Goal: Task Accomplishment & Management: Manage account settings

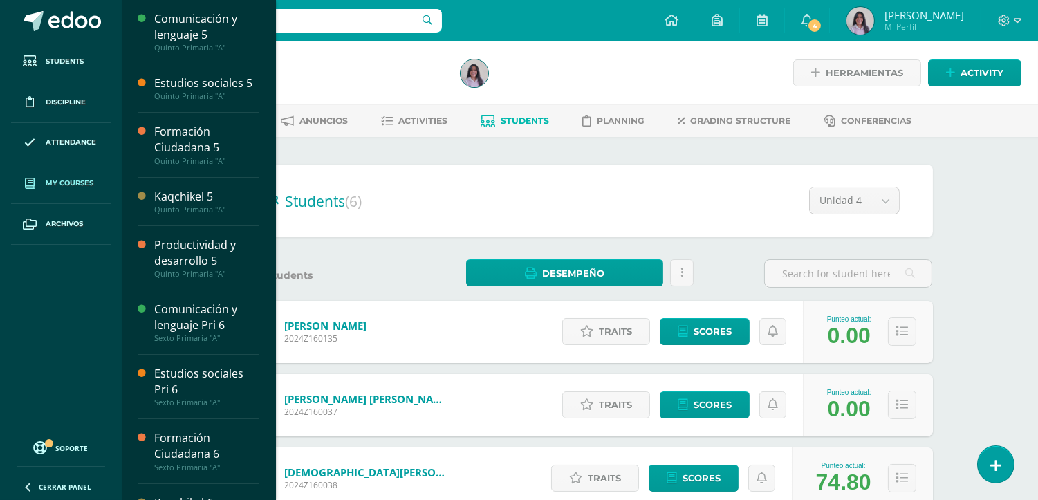
drag, startPoint x: 58, startPoint y: 185, endPoint x: 68, endPoint y: 197, distance: 15.8
click at [59, 185] on span "My courses" at bounding box center [70, 183] width 48 height 11
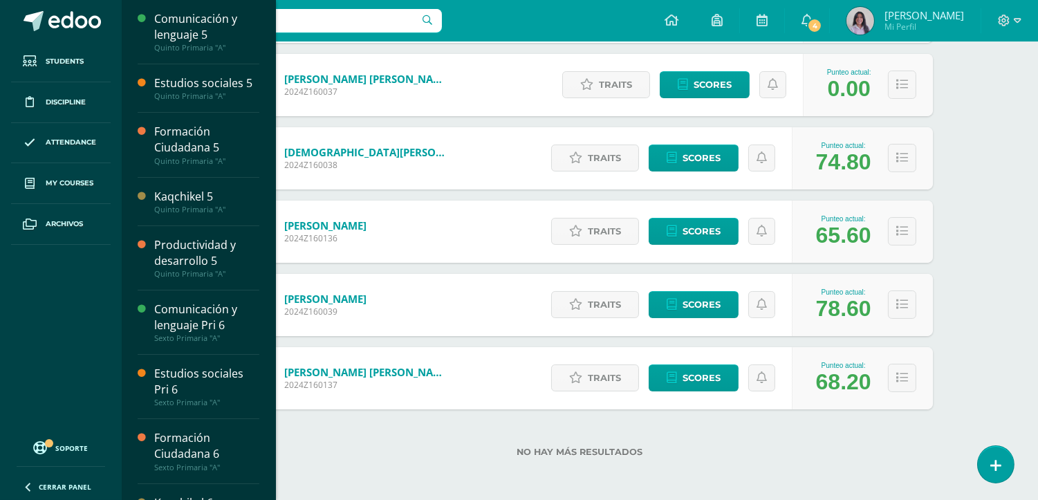
scroll to position [290, 0]
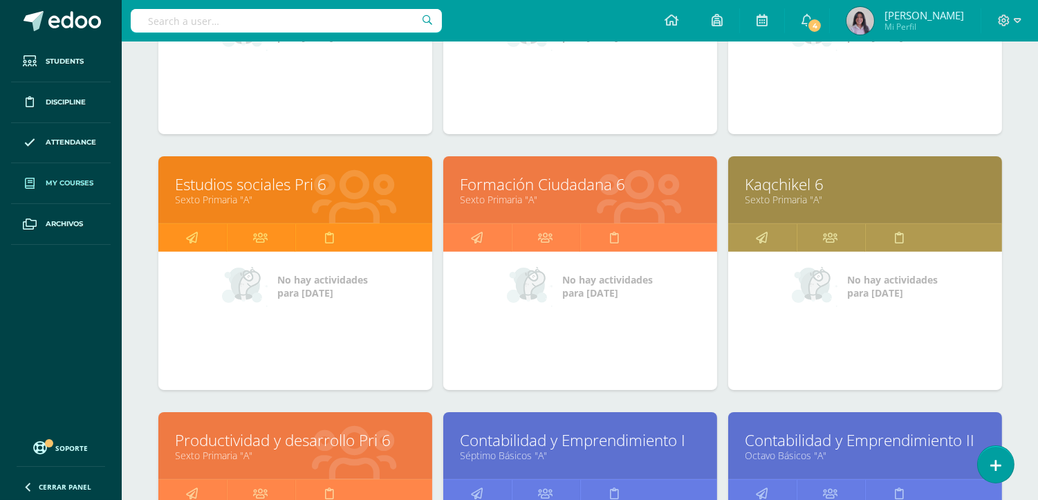
scroll to position [920, 0]
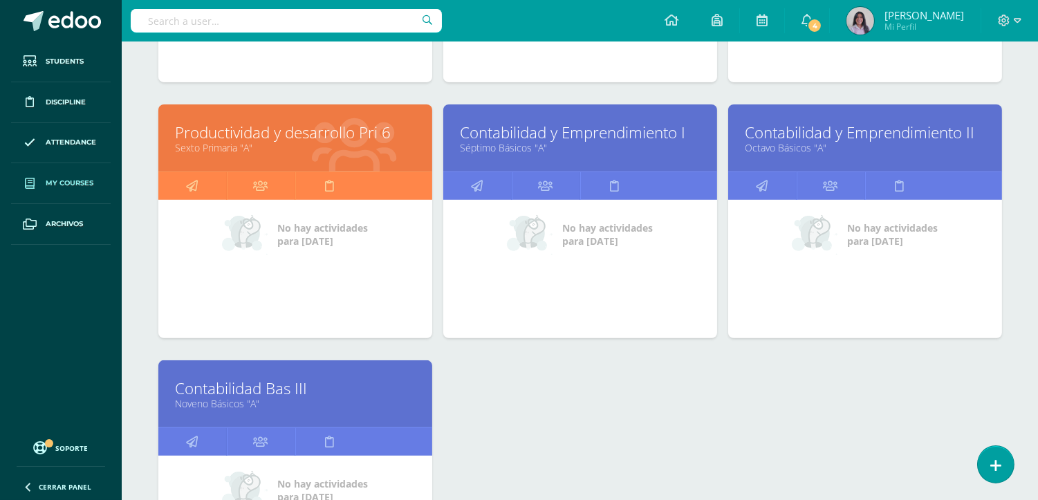
click at [297, 389] on link "Contabilidad Bas III" at bounding box center [295, 387] width 239 height 21
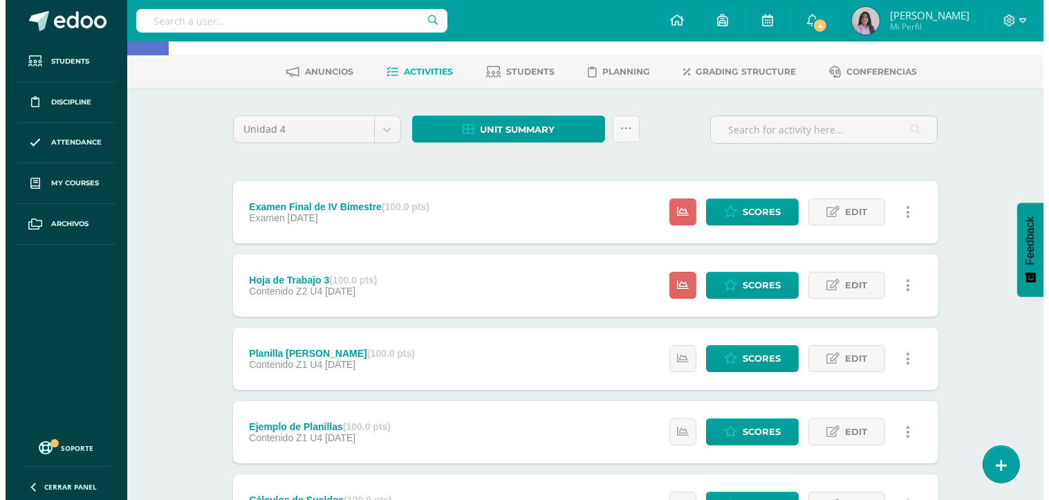
scroll to position [19, 0]
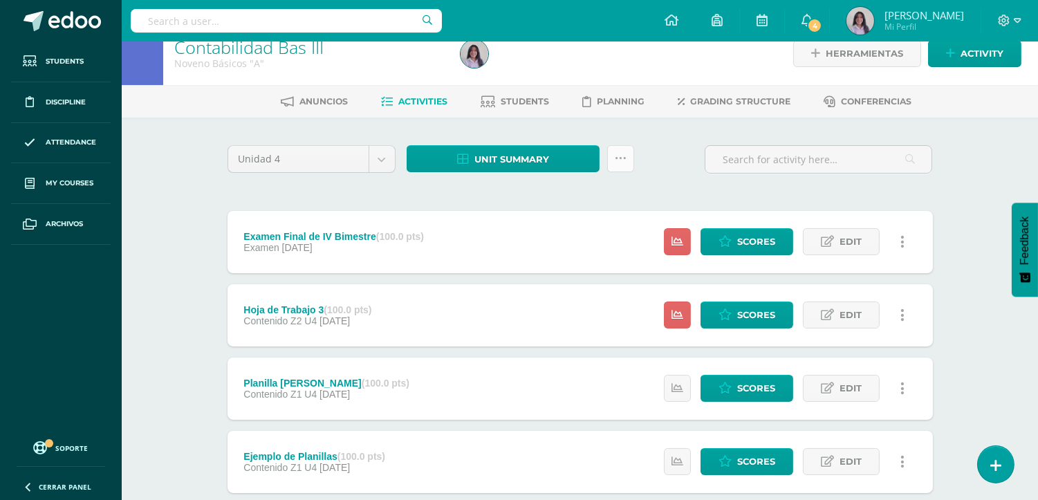
click at [620, 153] on icon at bounding box center [621, 159] width 12 height 12
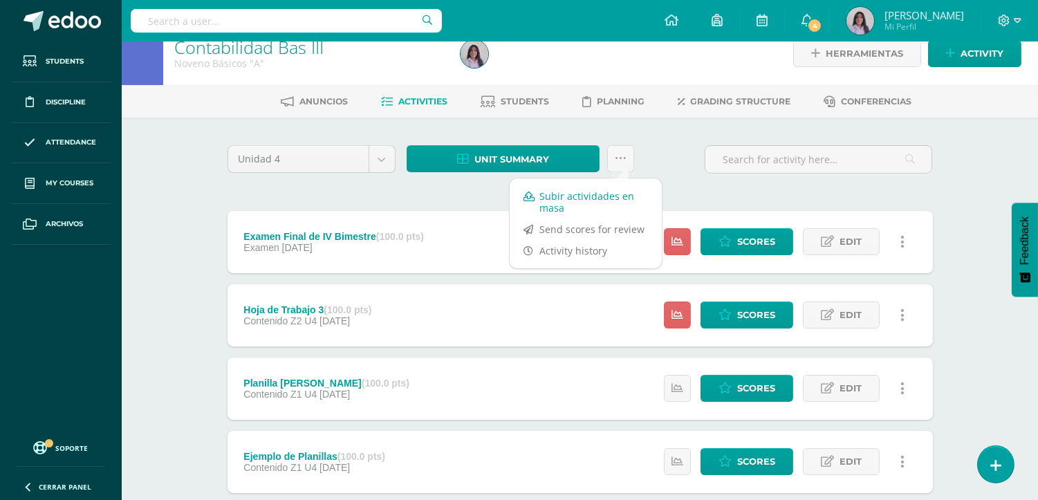
click at [556, 199] on link "Subir actividades en masa" at bounding box center [586, 201] width 152 height 33
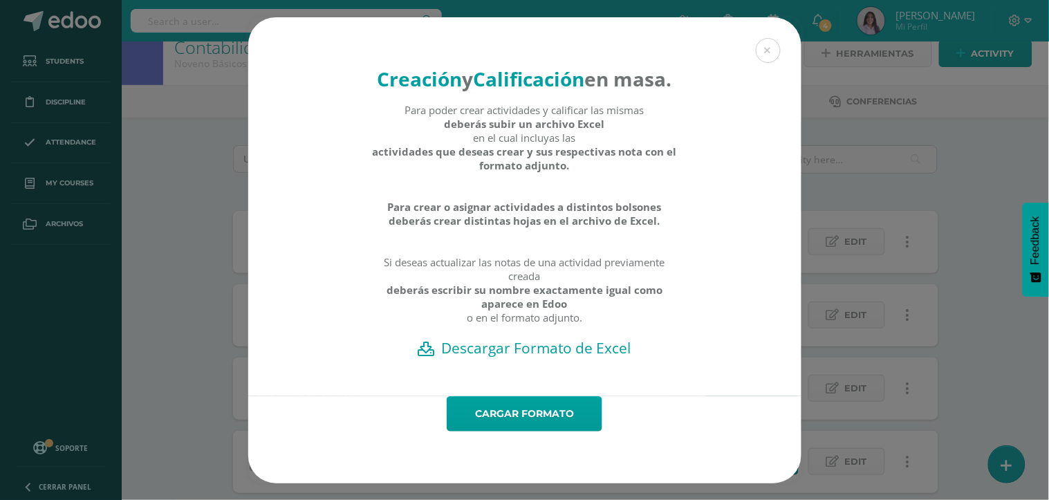
click at [505, 357] on h2 "Descargar Formato de Excel" at bounding box center [524, 347] width 505 height 19
click at [531, 431] on link "Cargar formato" at bounding box center [525, 413] width 156 height 35
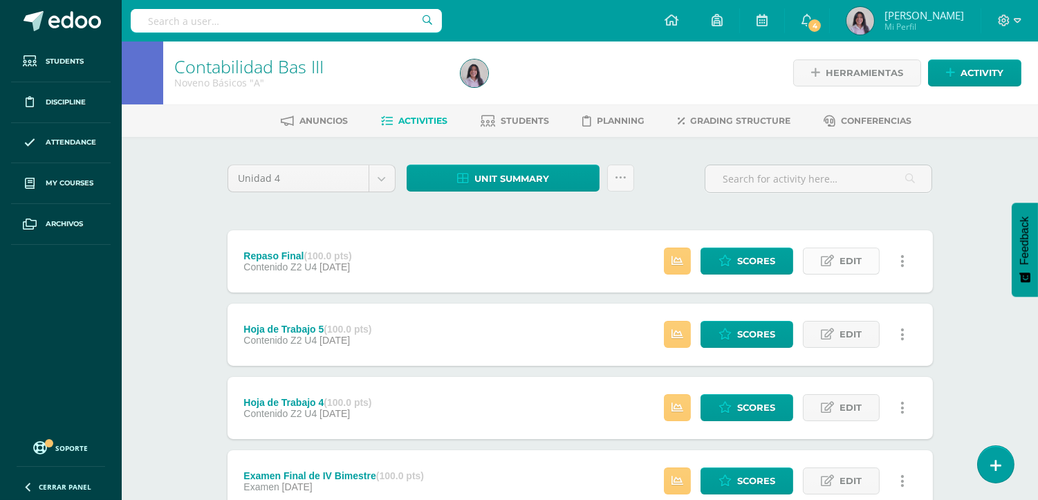
click at [832, 265] on icon at bounding box center [827, 261] width 13 height 12
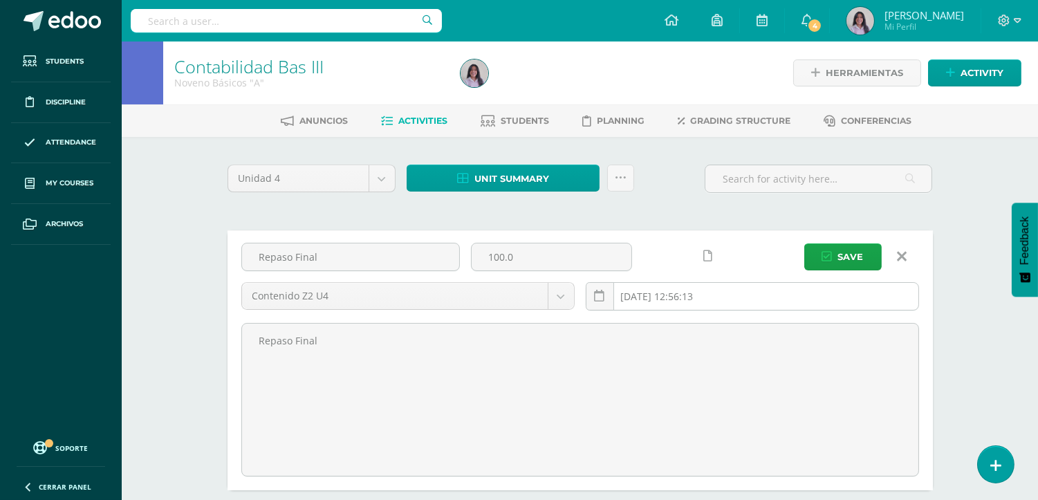
click at [667, 300] on input "2025-10-10 12:56:13" at bounding box center [752, 296] width 332 height 27
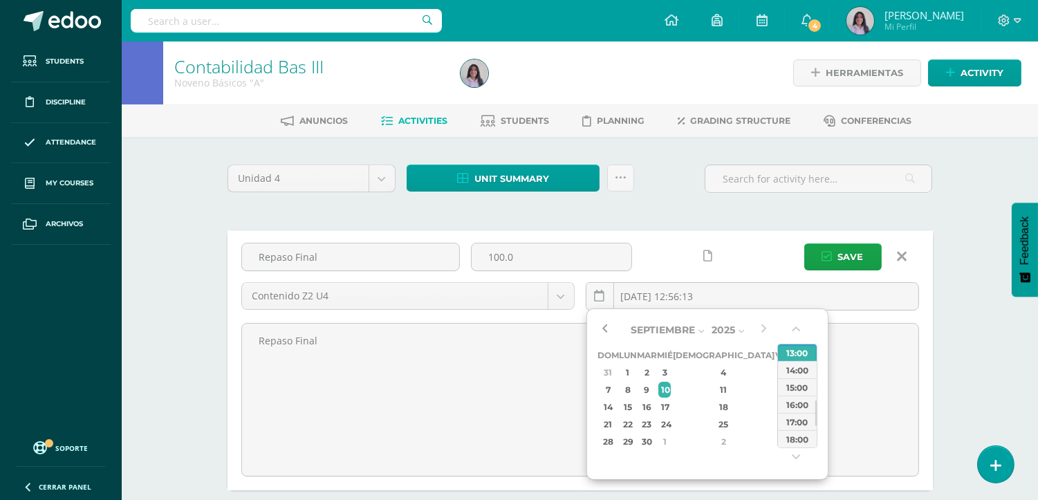
click at [605, 328] on button "button" at bounding box center [604, 329] width 14 height 21
click at [776, 425] on div "26" at bounding box center [782, 424] width 12 height 16
click at [808, 393] on div "13:00" at bounding box center [797, 393] width 39 height 17
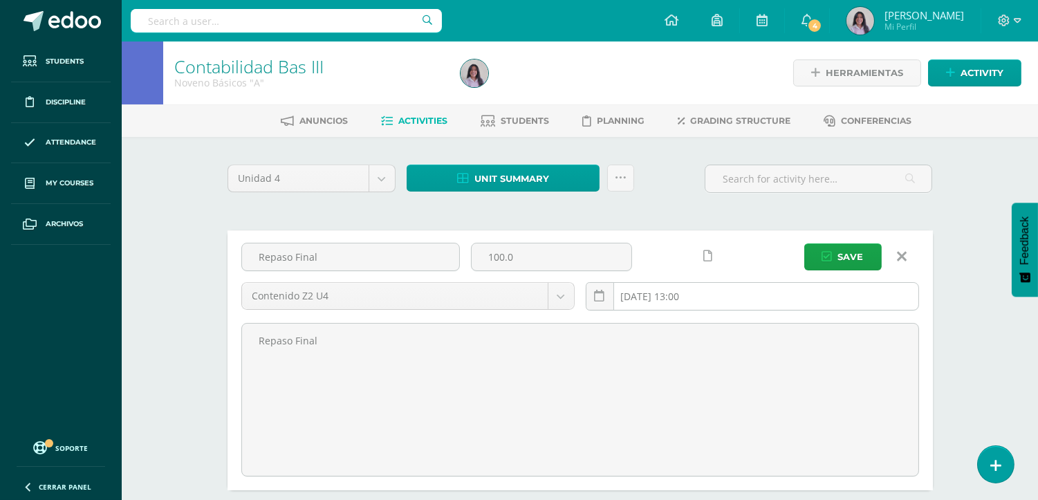
click at [770, 290] on input "2025-09-26 13:00" at bounding box center [752, 296] width 332 height 27
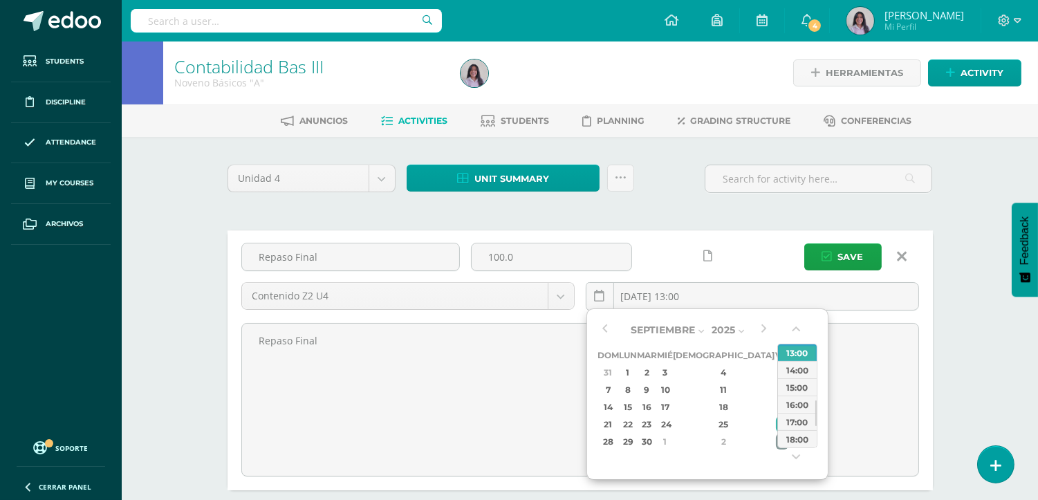
click at [776, 439] on div "3" at bounding box center [782, 441] width 12 height 16
type input "2025-10-03 13:00"
click at [834, 254] on button "Save" at bounding box center [842, 256] width 77 height 27
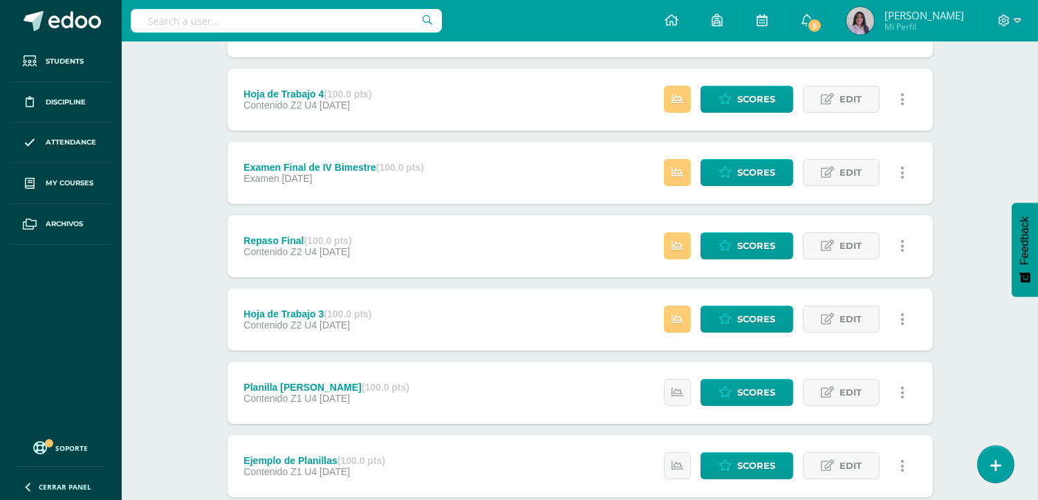
scroll to position [230, 0]
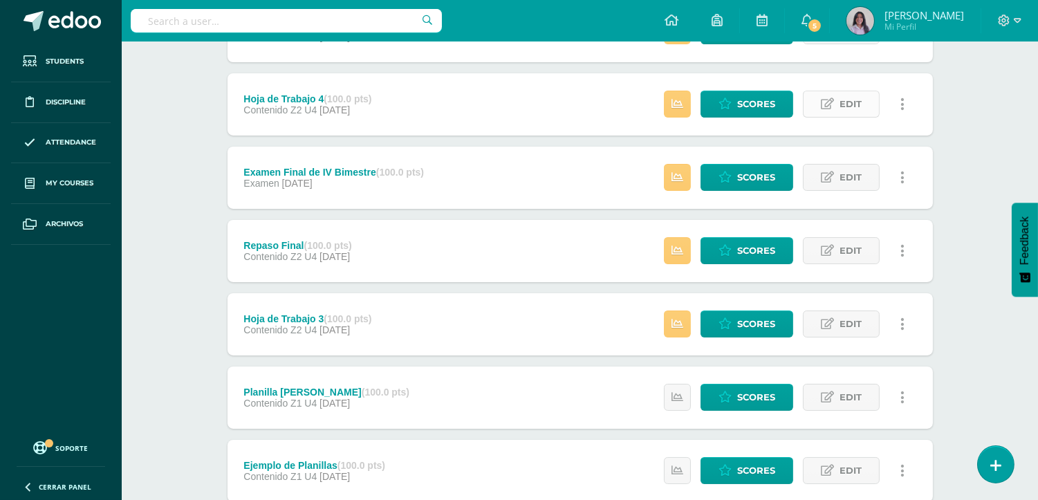
click at [838, 109] on link "Edit" at bounding box center [841, 104] width 77 height 27
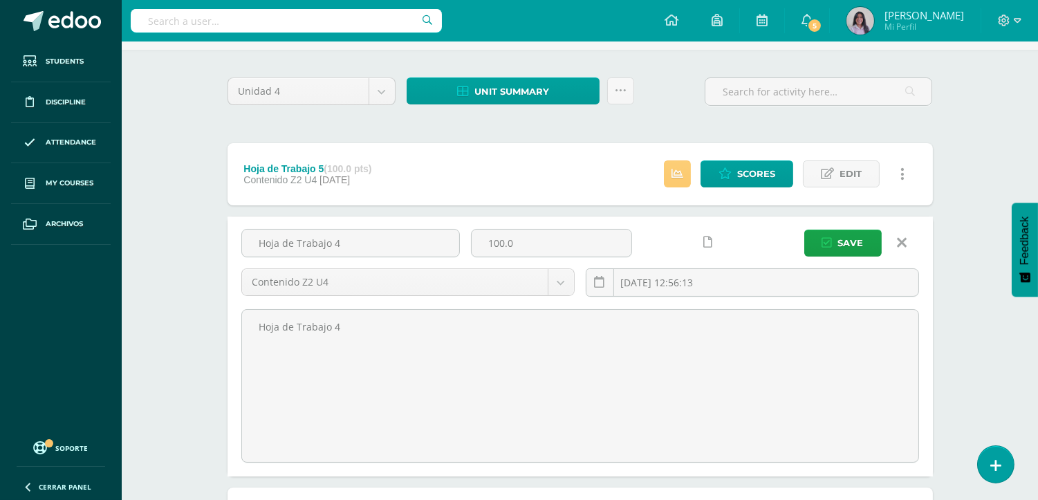
scroll to position [77, 0]
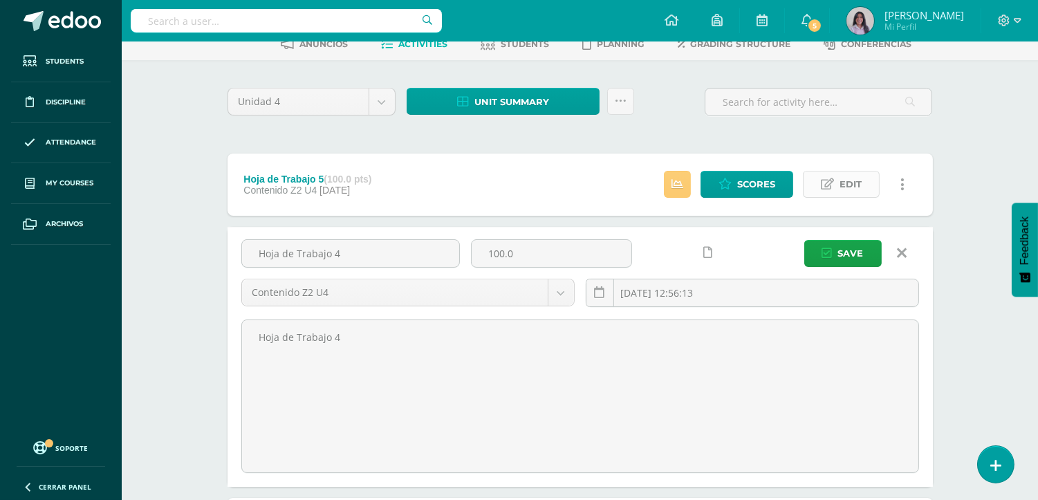
click at [837, 178] on link "Edit" at bounding box center [841, 184] width 77 height 27
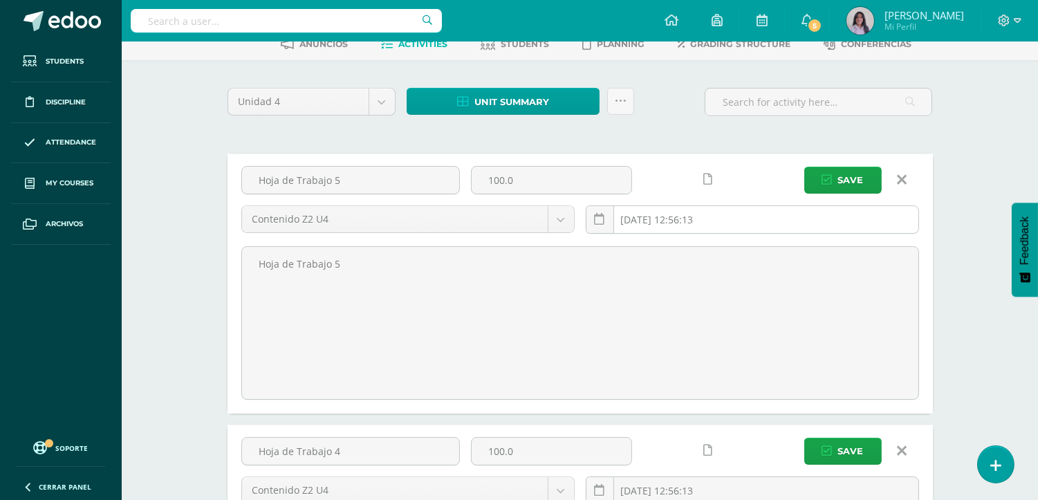
click at [696, 223] on input "2025-10-10 12:56:13" at bounding box center [752, 219] width 332 height 27
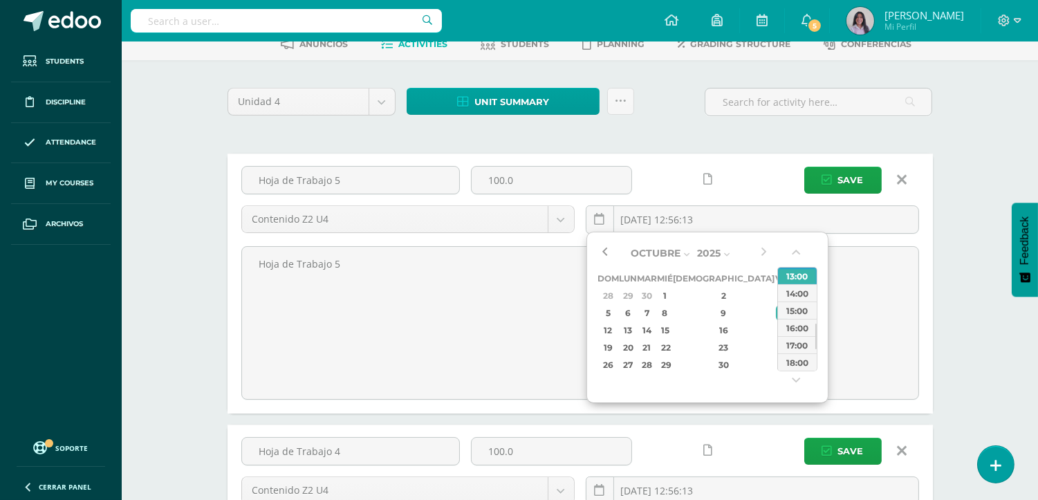
click at [603, 252] on button "button" at bounding box center [604, 253] width 14 height 21
click at [776, 346] on div "26" at bounding box center [782, 347] width 12 height 16
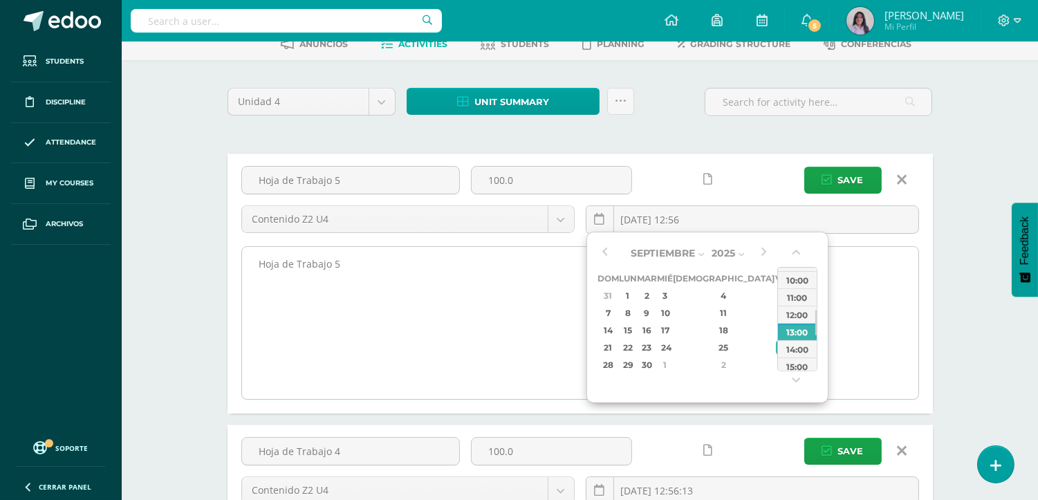
click at [792, 328] on div "13:00" at bounding box center [797, 331] width 39 height 17
type input "2025-09-26 13:00"
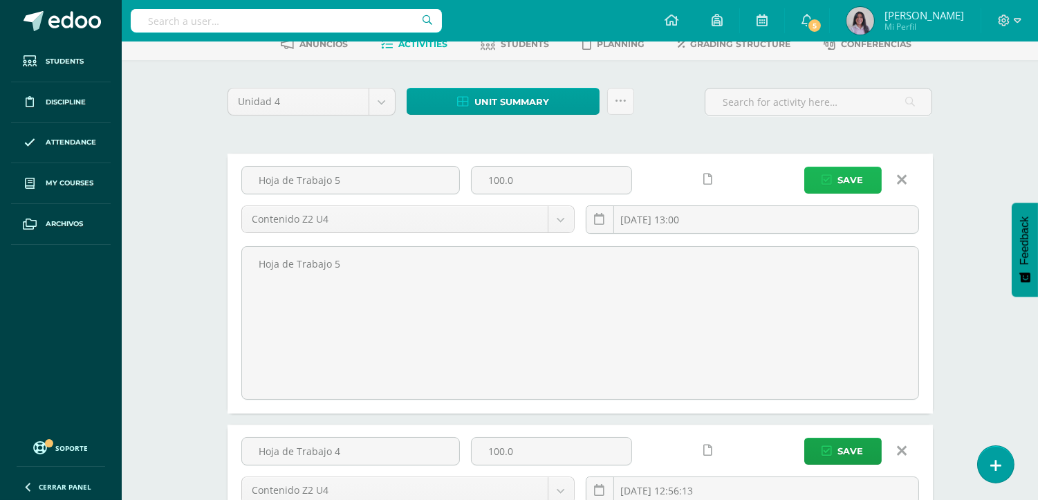
click at [833, 182] on button "Save" at bounding box center [842, 180] width 77 height 27
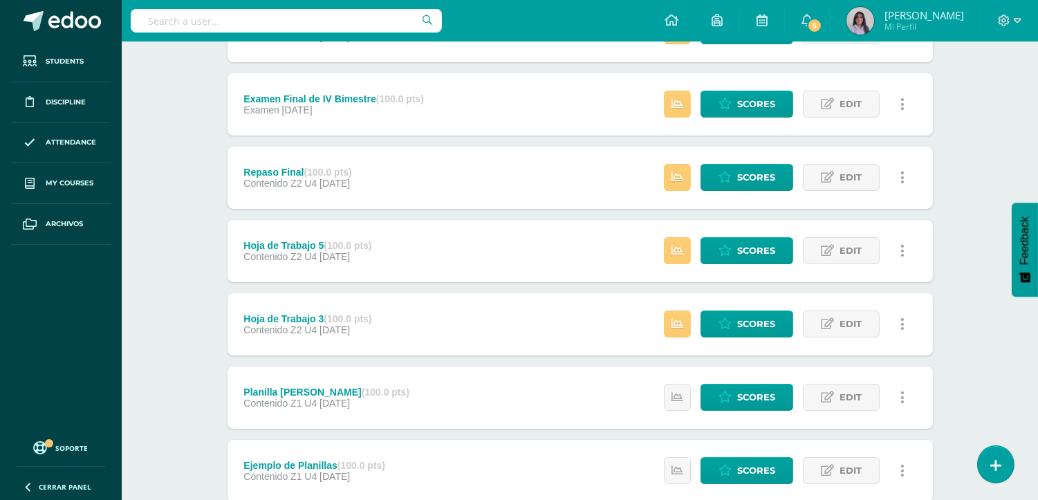
scroll to position [153, 0]
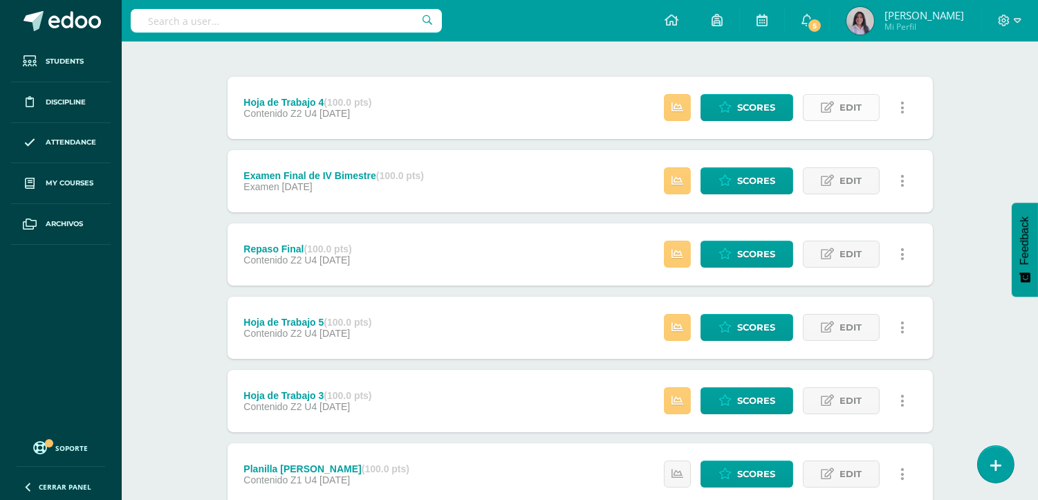
click at [842, 114] on span "Edit" at bounding box center [850, 108] width 22 height 26
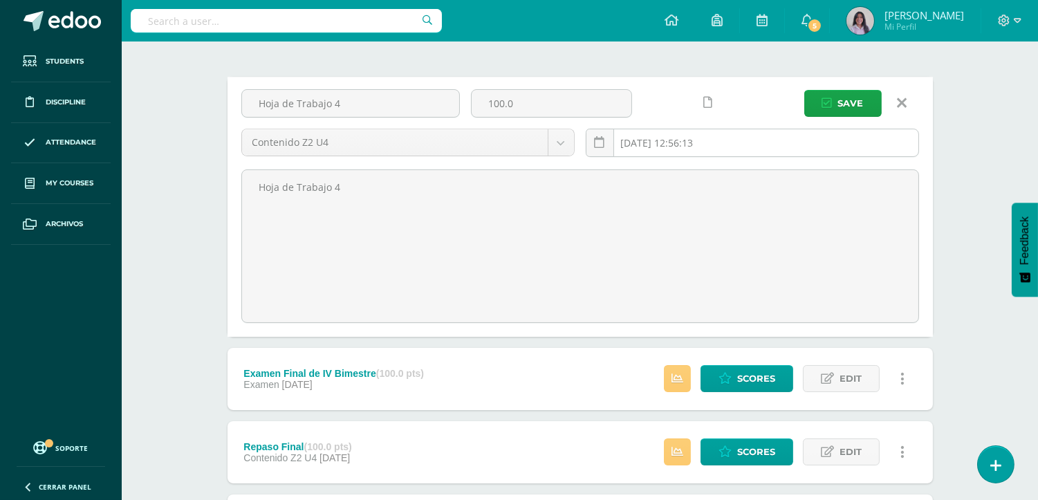
click at [790, 146] on input "2025-10-10 12:56:13" at bounding box center [752, 142] width 332 height 27
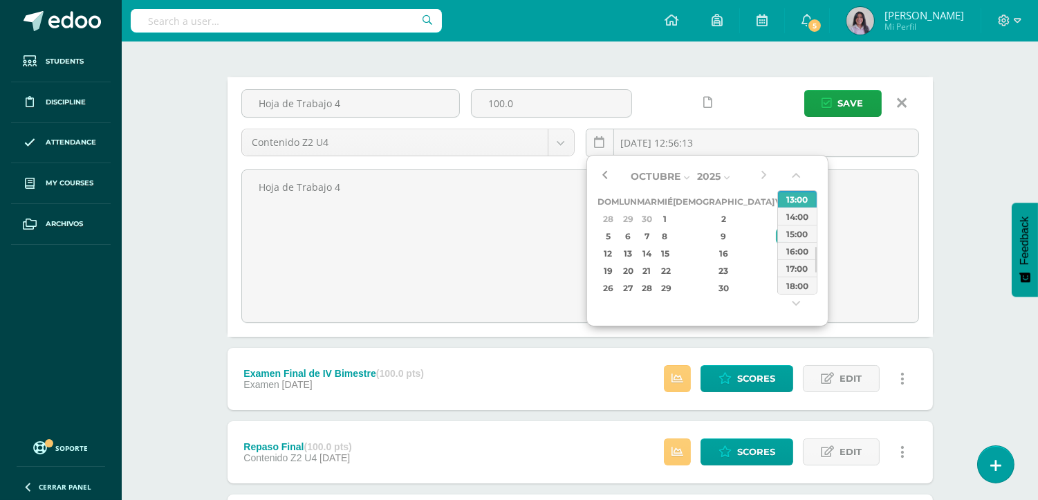
click at [605, 174] on button "button" at bounding box center [604, 176] width 14 height 21
click at [776, 257] on div "19" at bounding box center [782, 253] width 12 height 16
type input "2025-09-19 12:56"
click at [833, 104] on button "Save" at bounding box center [842, 103] width 77 height 27
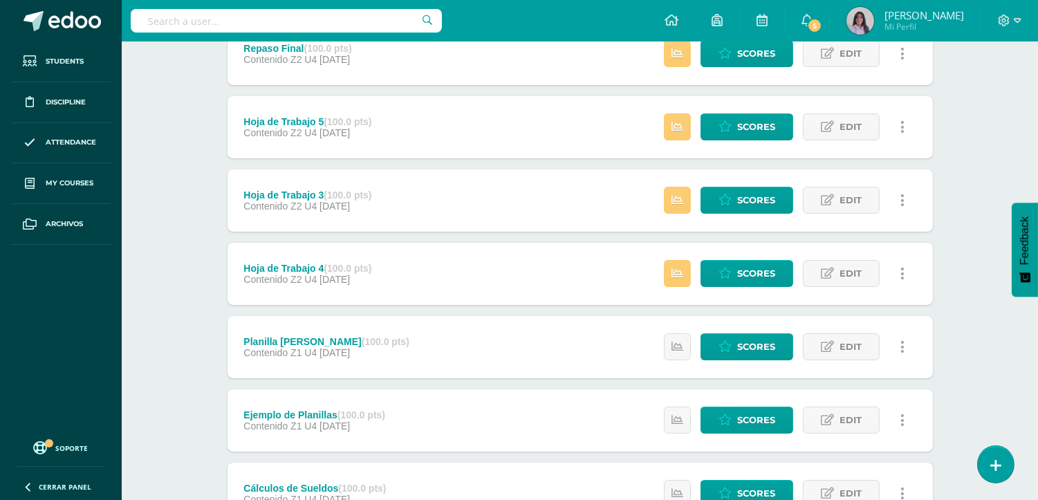
scroll to position [307, 0]
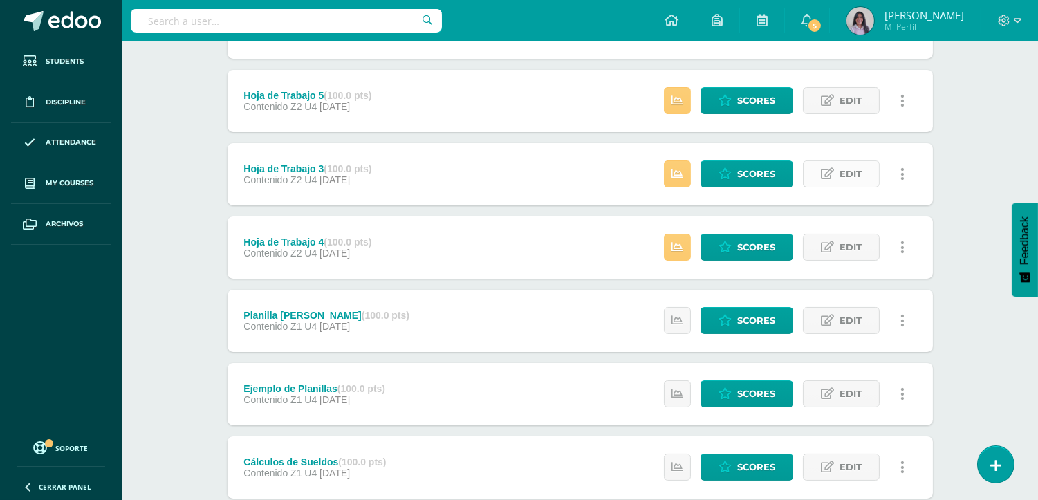
click at [849, 169] on span "Edit" at bounding box center [850, 174] width 22 height 26
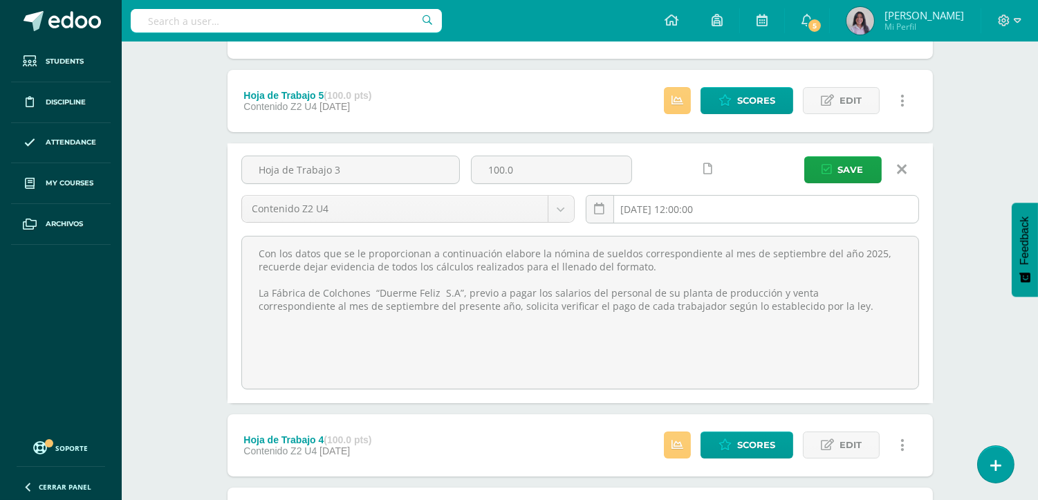
click at [696, 209] on input "[DATE] 12:00:00" at bounding box center [752, 209] width 332 height 27
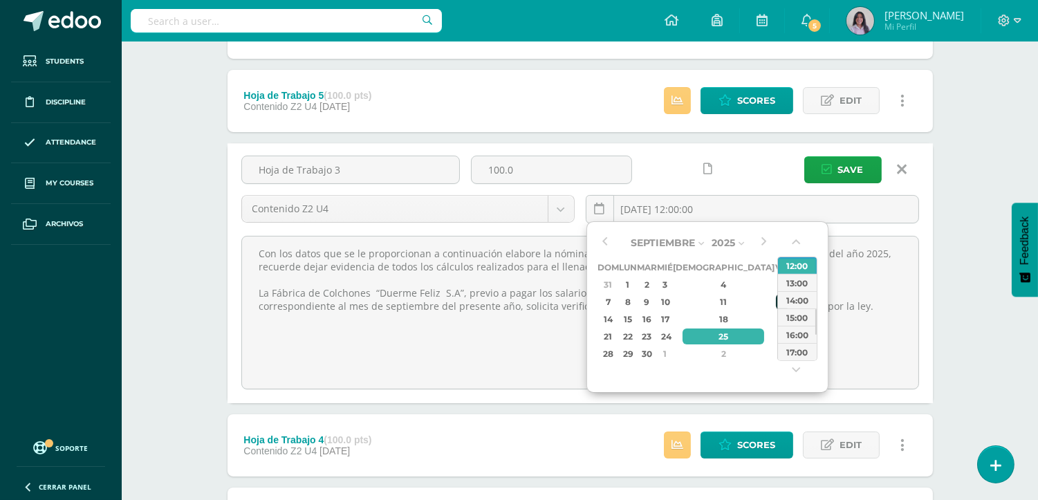
click at [776, 298] on div "12" at bounding box center [782, 302] width 12 height 16
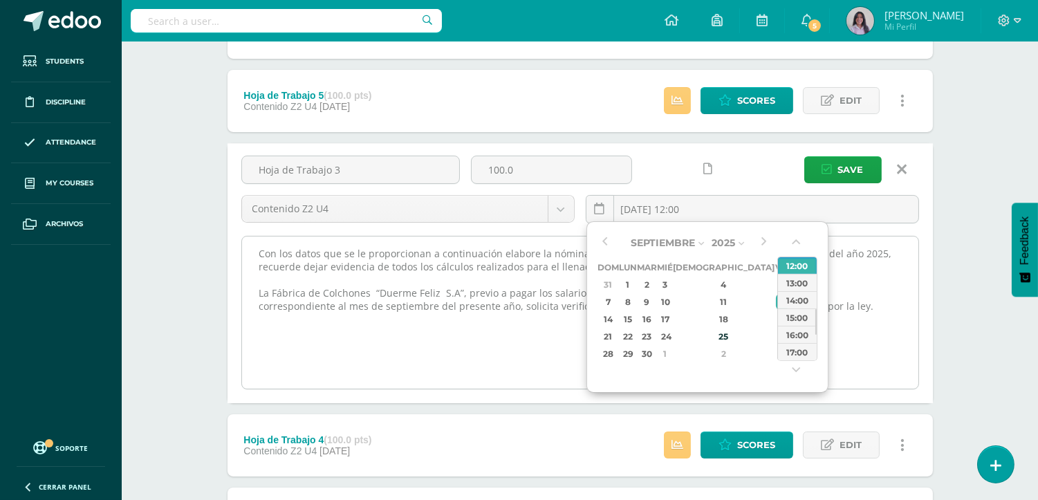
click at [799, 281] on div "13:00" at bounding box center [797, 282] width 39 height 17
type input "[DATE] 13:00"
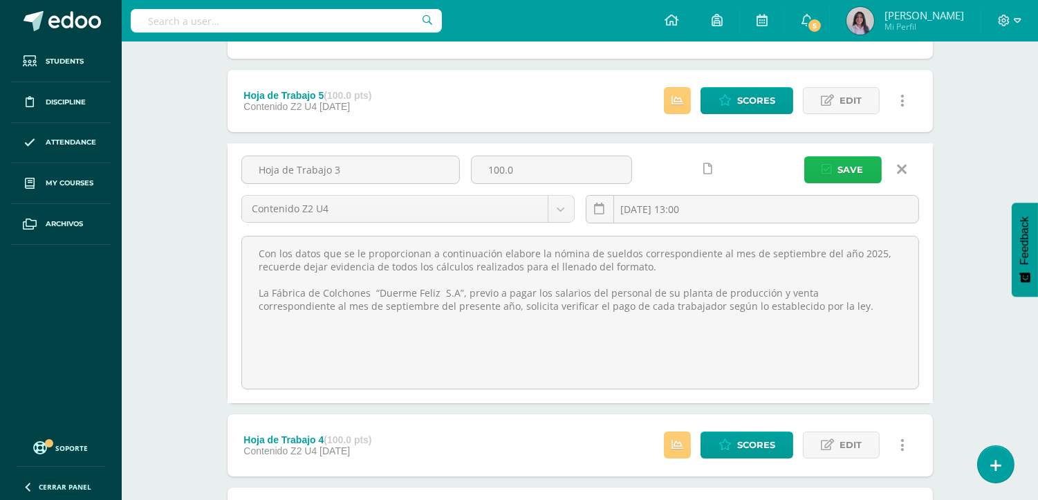
click at [832, 174] on icon "submit" at bounding box center [827, 170] width 10 height 12
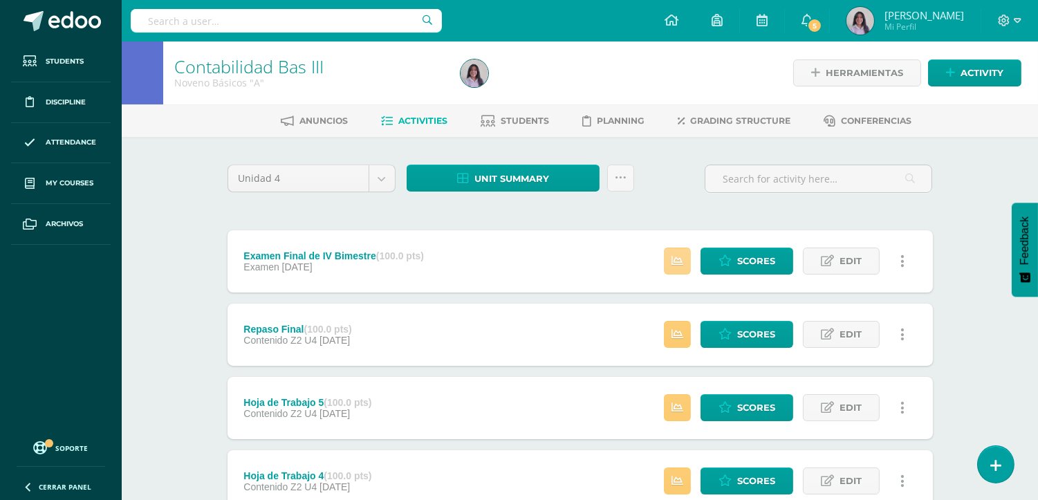
click at [680, 264] on icon at bounding box center [677, 261] width 12 height 12
click at [541, 120] on span "Students" at bounding box center [525, 120] width 48 height 10
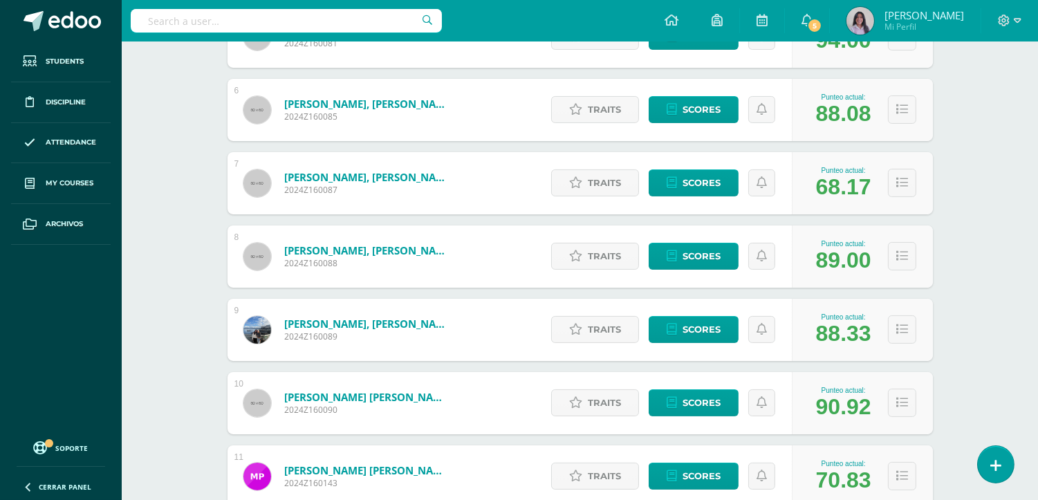
scroll to position [614, 0]
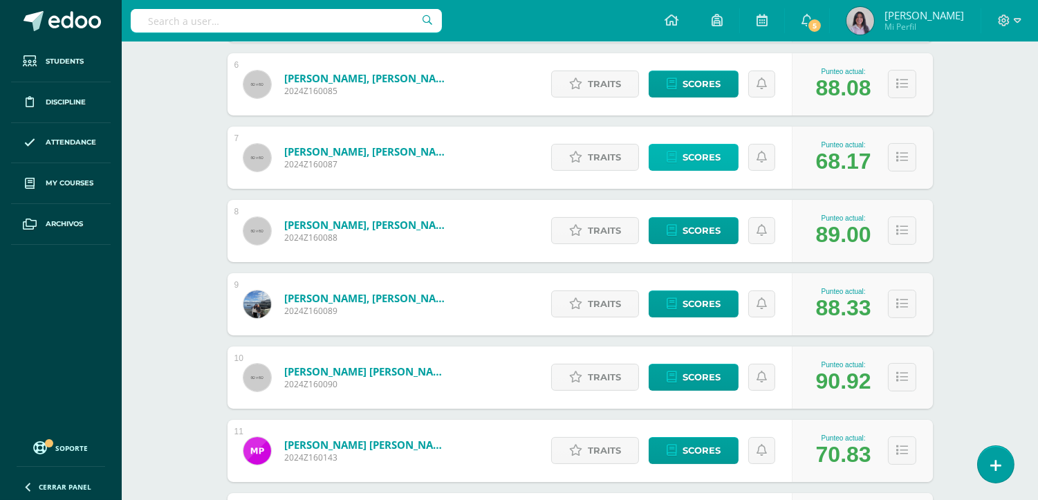
click at [717, 158] on span "Scores" at bounding box center [701, 157] width 38 height 26
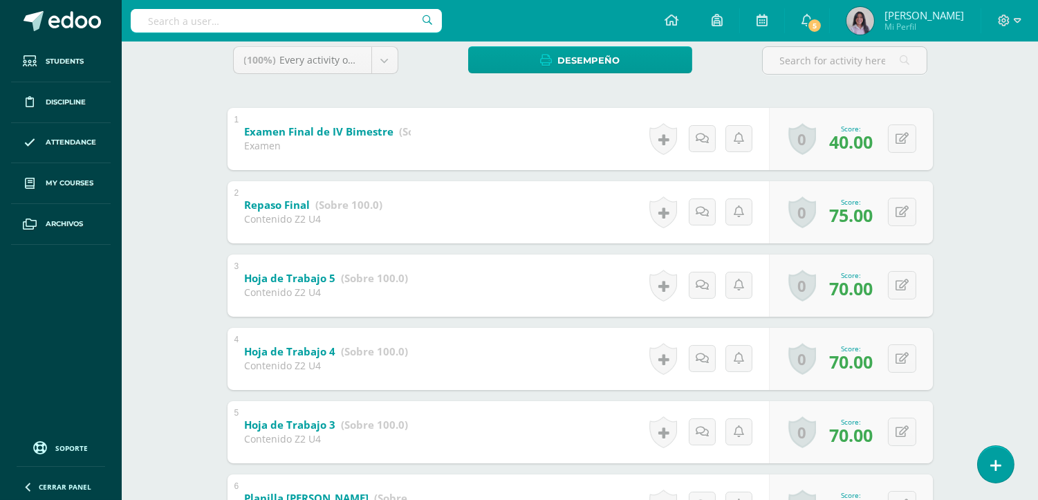
scroll to position [314, 0]
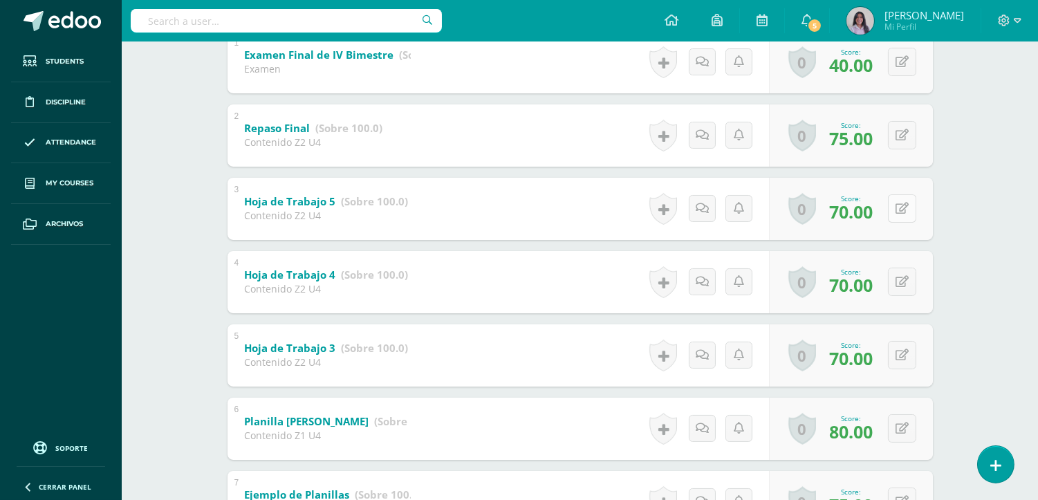
click at [899, 213] on icon at bounding box center [901, 209] width 13 height 12
type input "75"
click at [902, 290] on button at bounding box center [902, 282] width 28 height 28
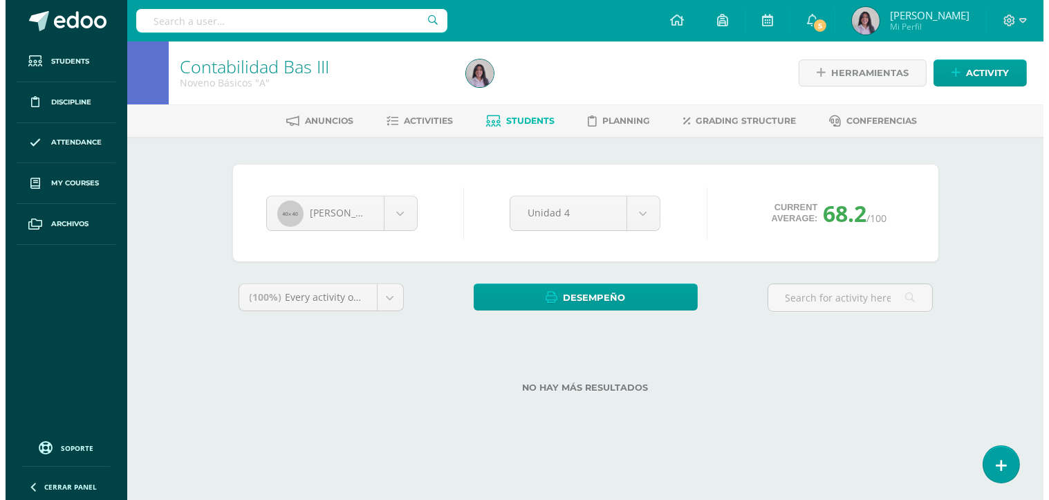
scroll to position [0, 0]
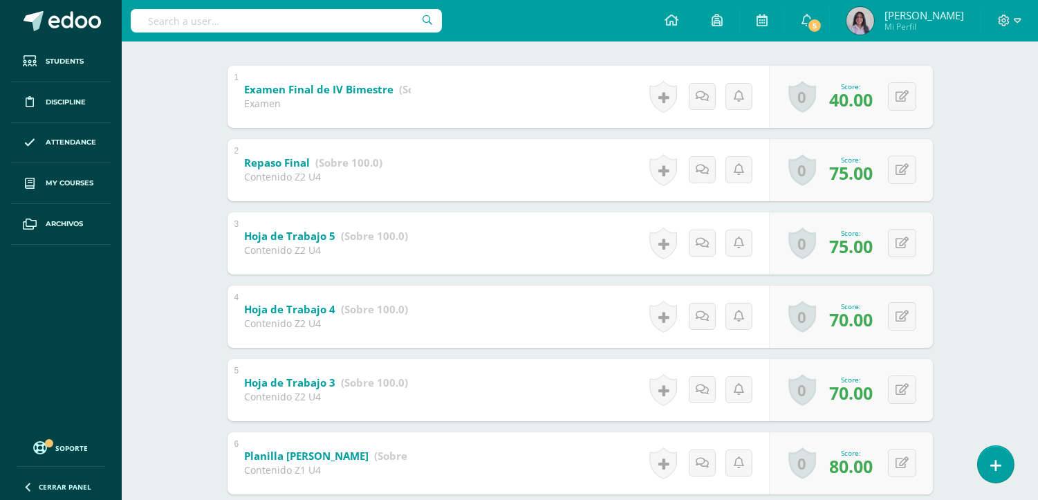
scroll to position [307, 0]
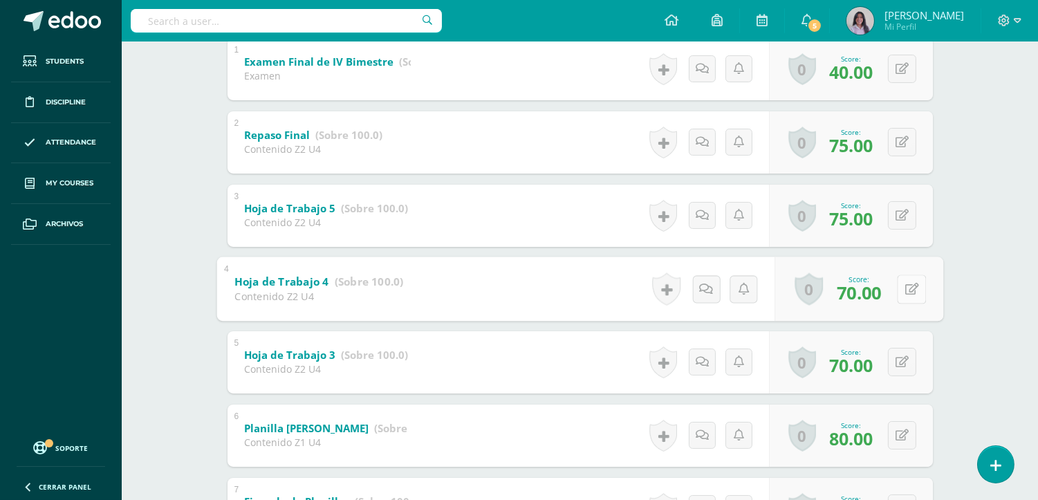
click at [895, 295] on div "0 Badges Badges obtained Aún no hay logros agregados Score: 70.00" at bounding box center [858, 288] width 169 height 64
click at [908, 291] on icon at bounding box center [911, 289] width 14 height 12
type input "75"
click at [904, 358] on icon at bounding box center [901, 362] width 13 height 12
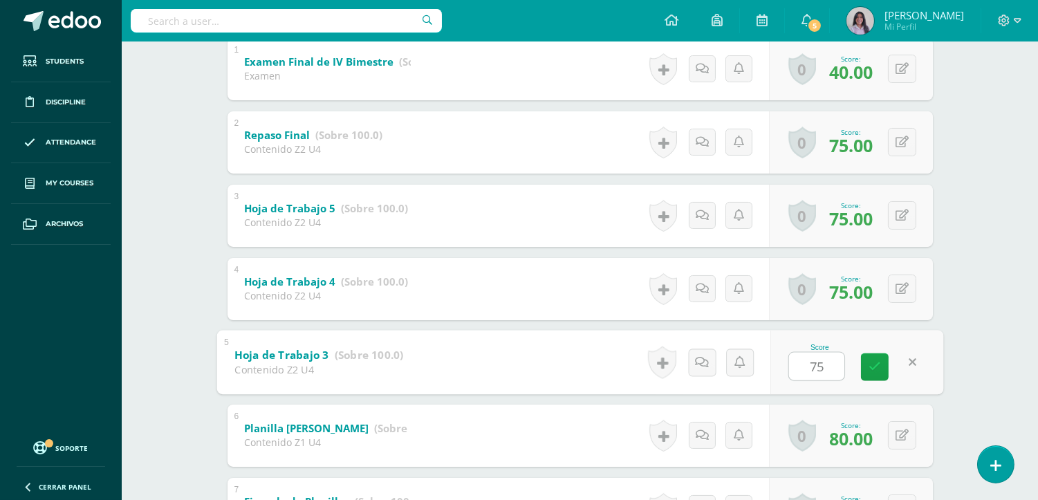
type input "75"
click at [960, 315] on div "Contabilidad Bas III Noveno Básicos "A" Herramientas Detalle de asistencias Act…" at bounding box center [580, 257] width 916 height 1044
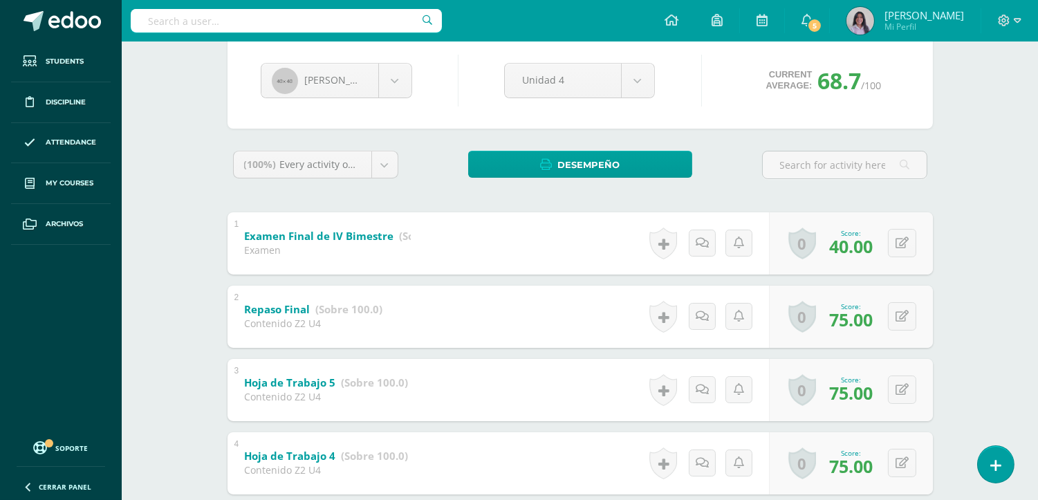
scroll to position [0, 0]
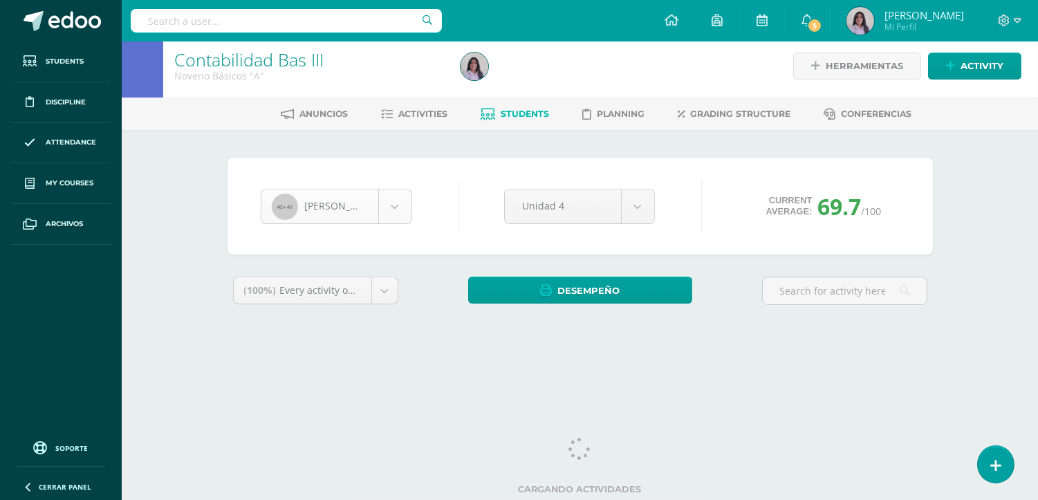
click at [387, 212] on body "Students Discipline Attendance My courses Archivos Soporte Help Reportar un pro…" at bounding box center [519, 179] width 1038 height 373
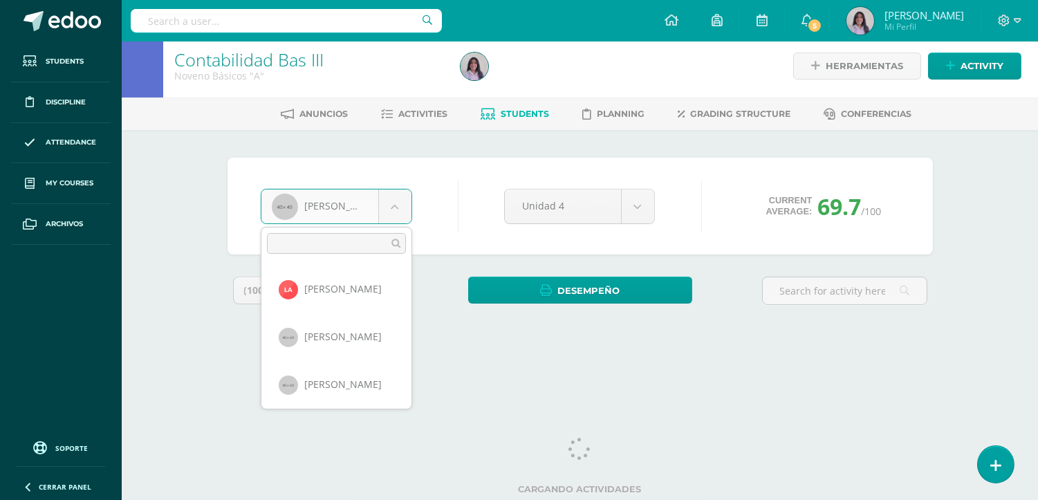
scroll to position [189, 0]
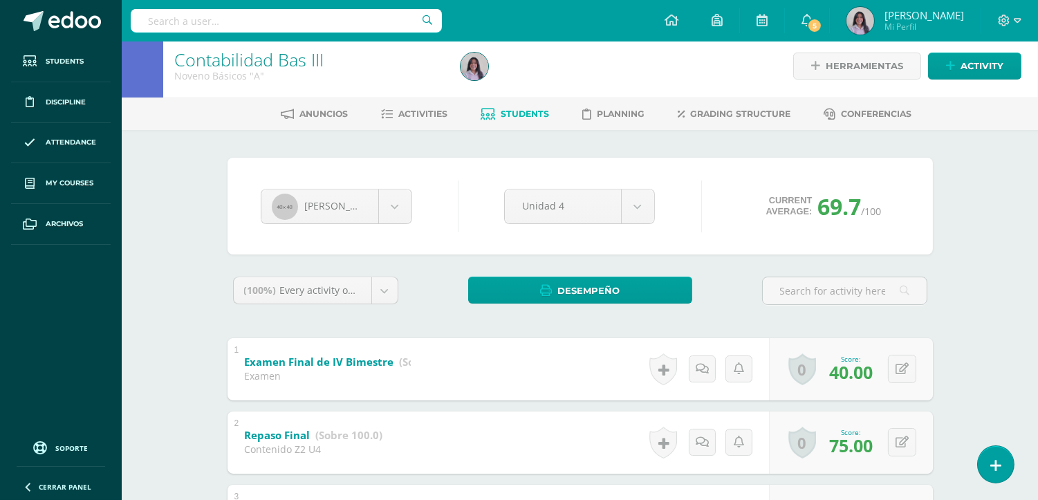
click at [525, 113] on span "Students" at bounding box center [525, 114] width 48 height 10
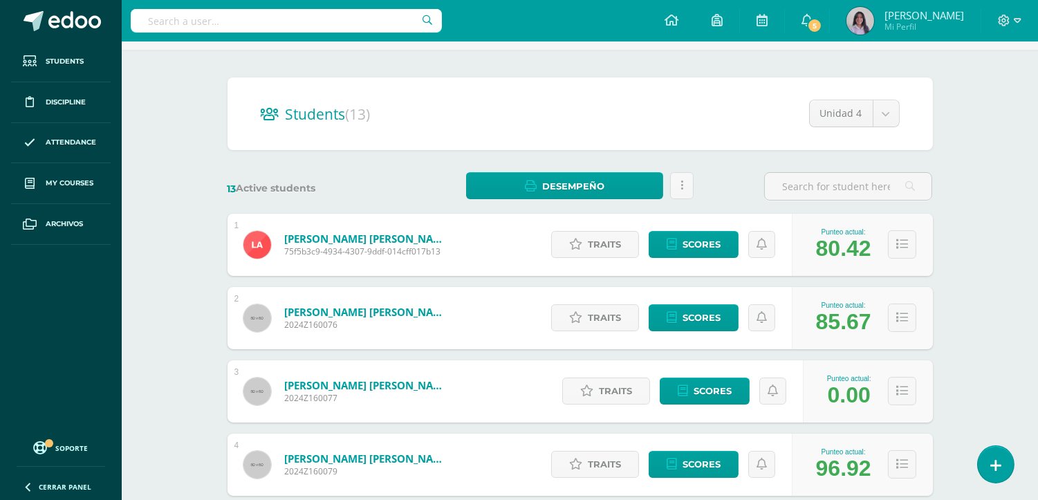
scroll to position [153, 0]
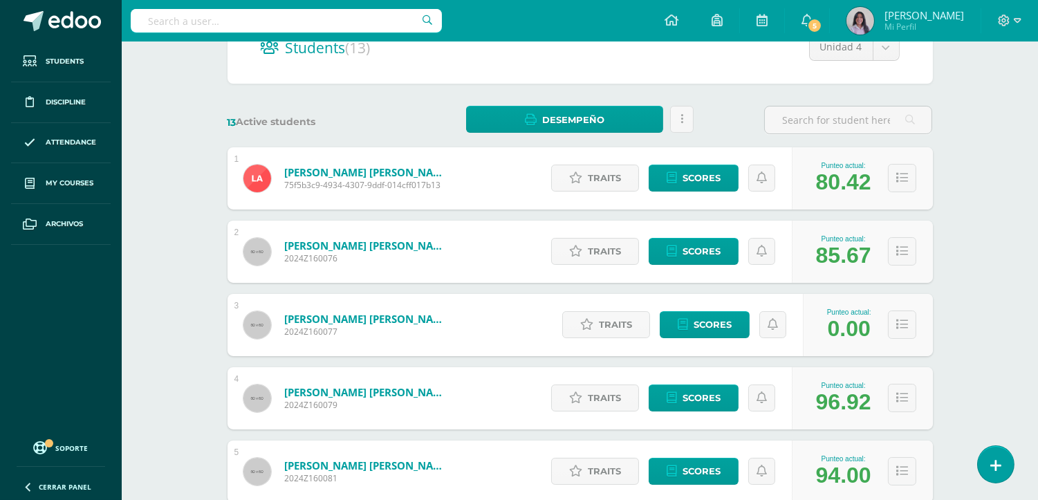
click at [887, 52] on body "Students Discipline Attendance My courses Archivos Soporte Help Reportar un pro…" at bounding box center [519, 402] width 1038 height 1110
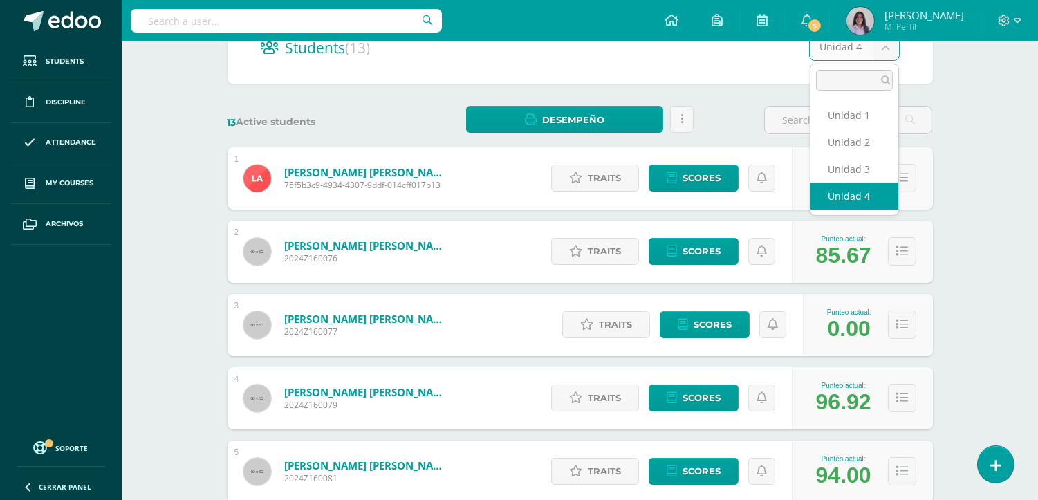
scroll to position [77, 0]
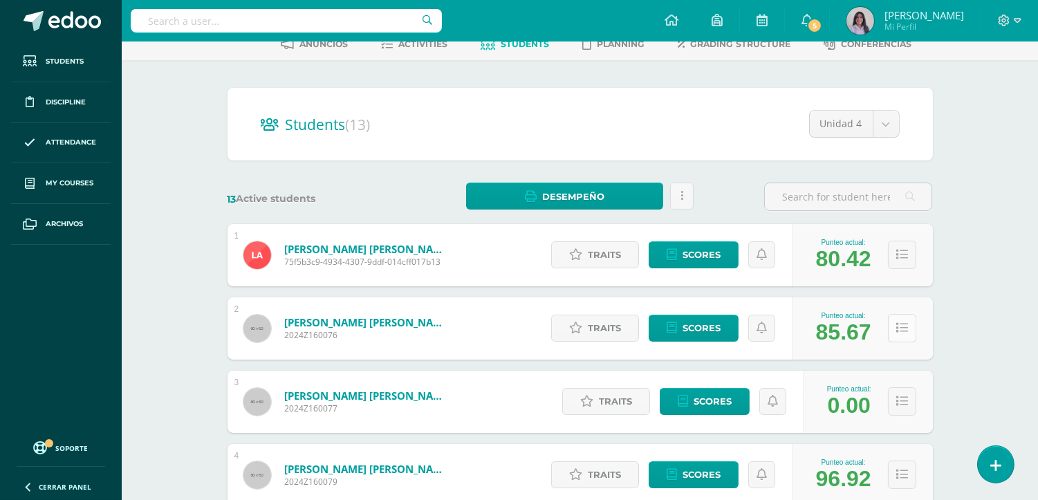
click at [904, 322] on icon at bounding box center [902, 328] width 12 height 12
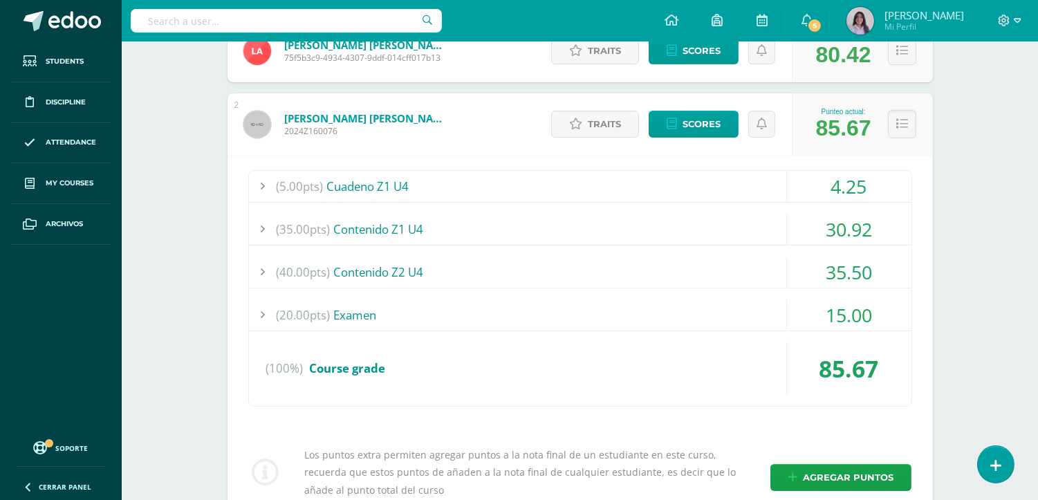
scroll to position [307, 0]
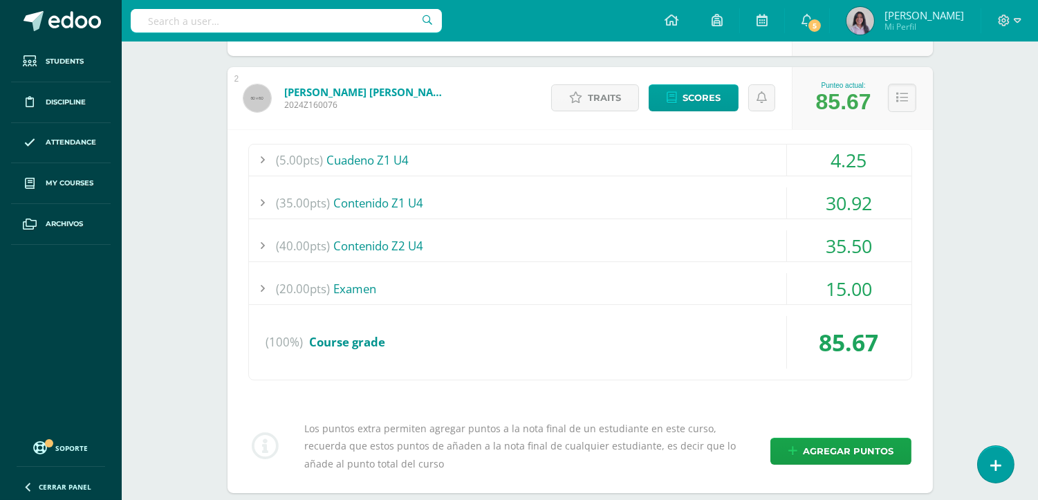
click at [260, 246] on div at bounding box center [263, 245] width 28 height 31
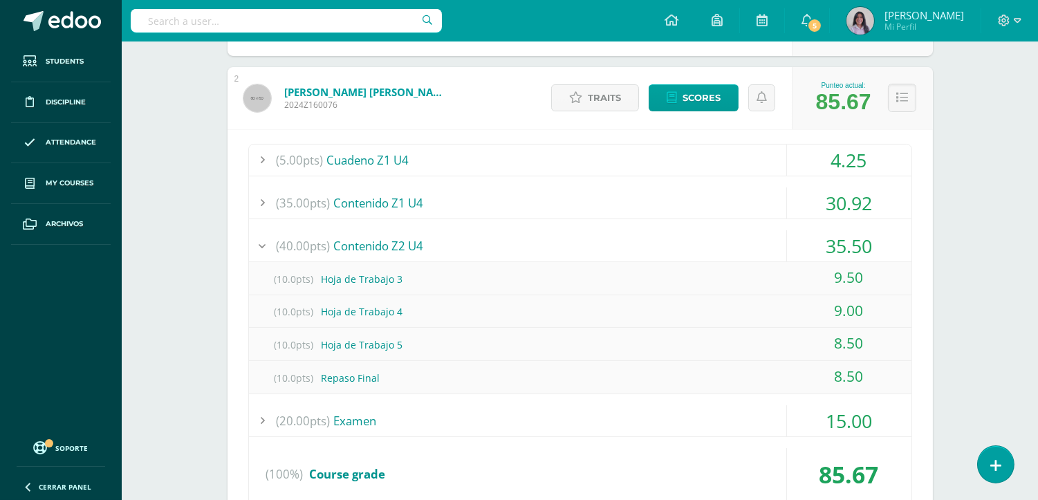
click at [260, 246] on div at bounding box center [263, 245] width 28 height 31
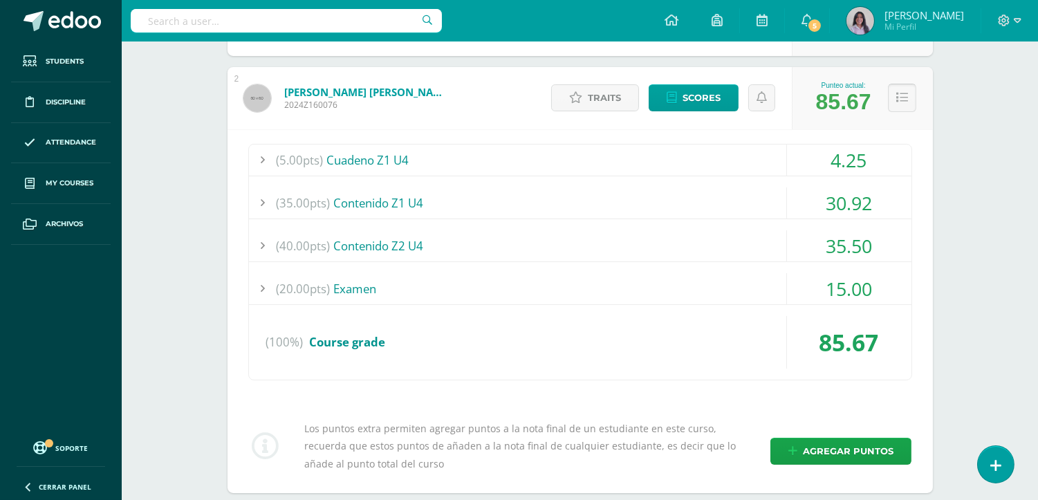
click at [894, 104] on button at bounding box center [902, 98] width 28 height 28
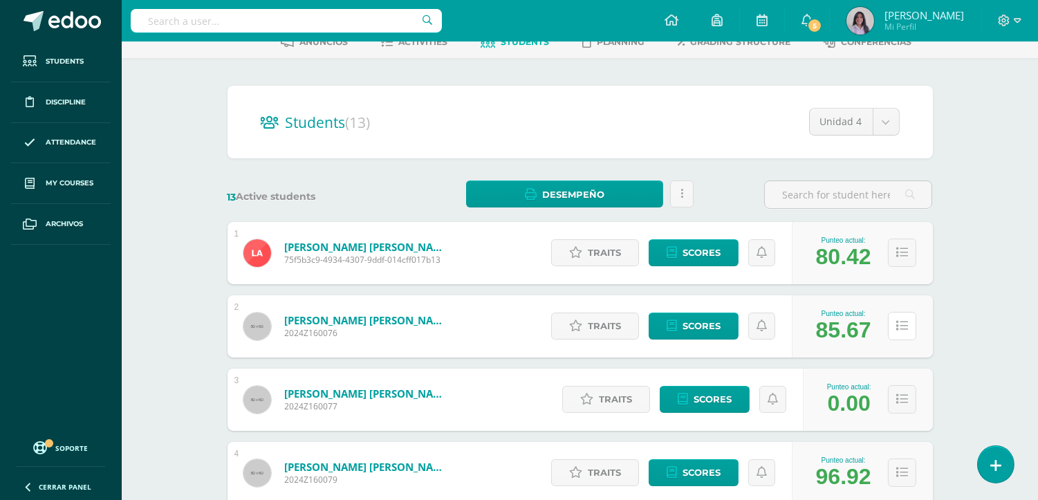
scroll to position [0, 0]
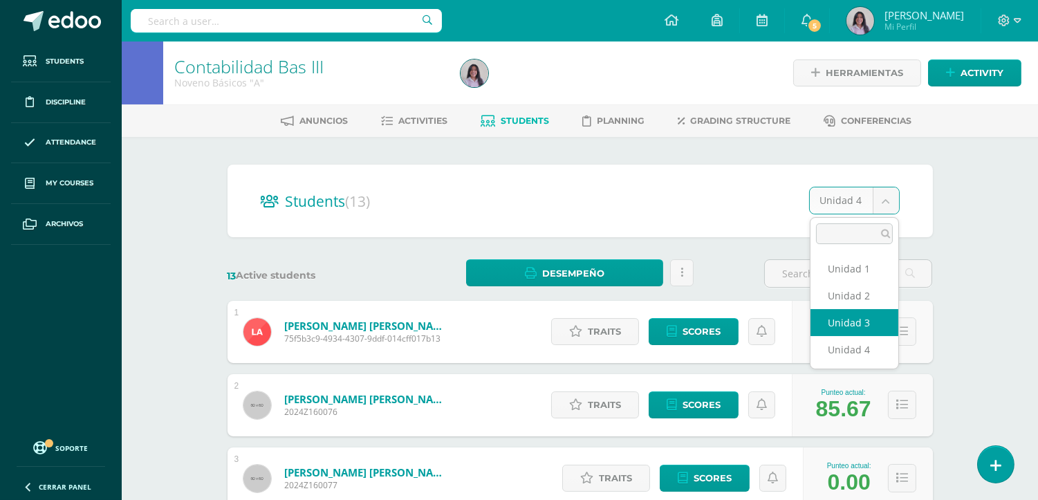
select select "/dashboard/teacher/section/1038/students/?unit=21876"
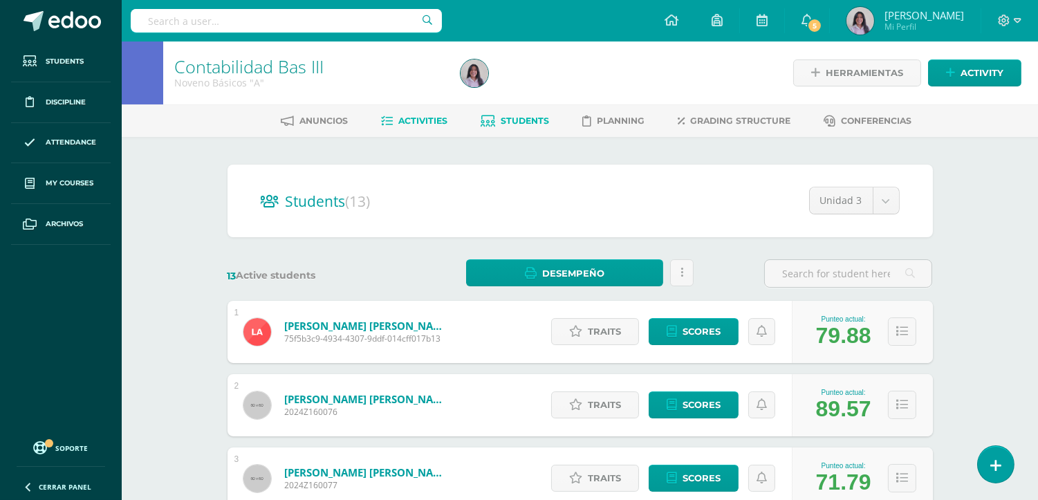
click at [434, 121] on span "Activities" at bounding box center [423, 120] width 49 height 10
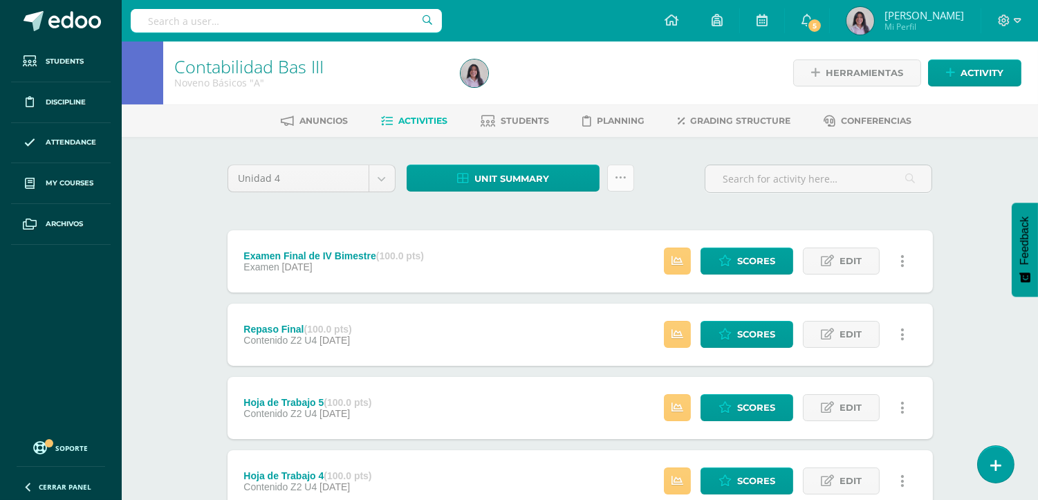
click at [622, 180] on icon at bounding box center [621, 178] width 12 height 12
click at [593, 212] on link "Subir actividades en masa" at bounding box center [586, 221] width 152 height 33
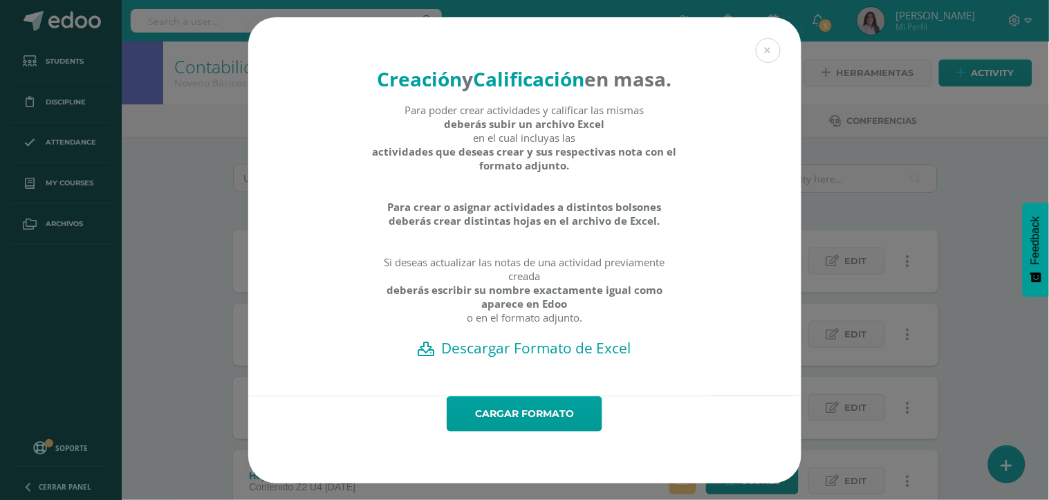
click at [531, 357] on h2 "Descargar Formato de Excel" at bounding box center [524, 347] width 505 height 19
click at [532, 420] on link "Cargar formato" at bounding box center [525, 413] width 156 height 35
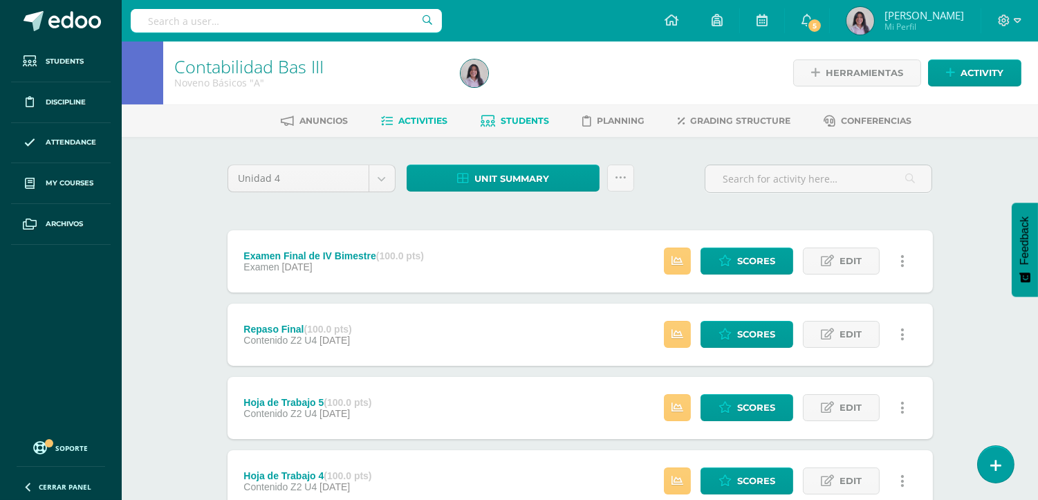
click at [524, 112] on link "Students" at bounding box center [515, 121] width 68 height 22
